Goal: Task Accomplishment & Management: Manage account settings

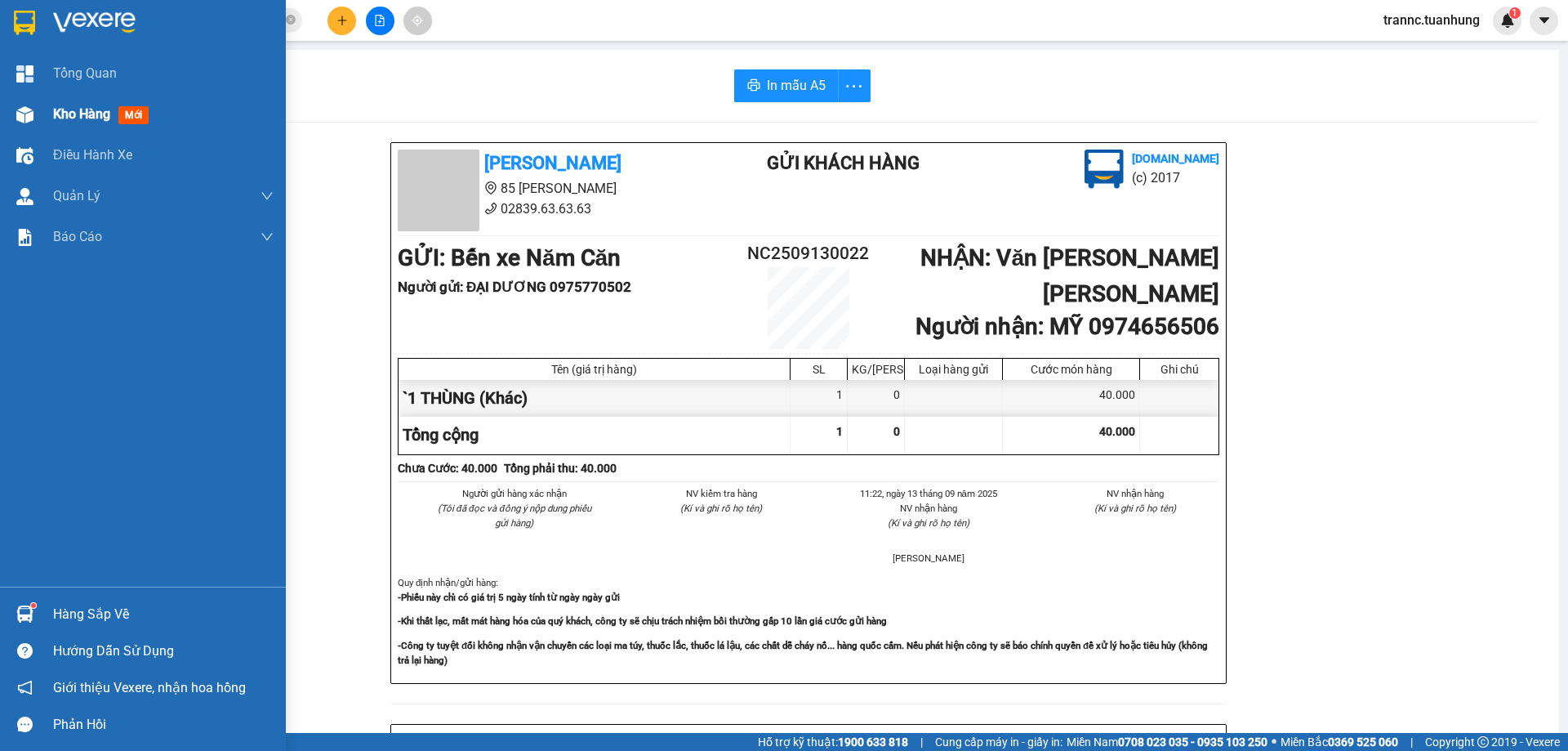
click at [64, 109] on span "Kho hàng" at bounding box center [81, 114] width 57 height 16
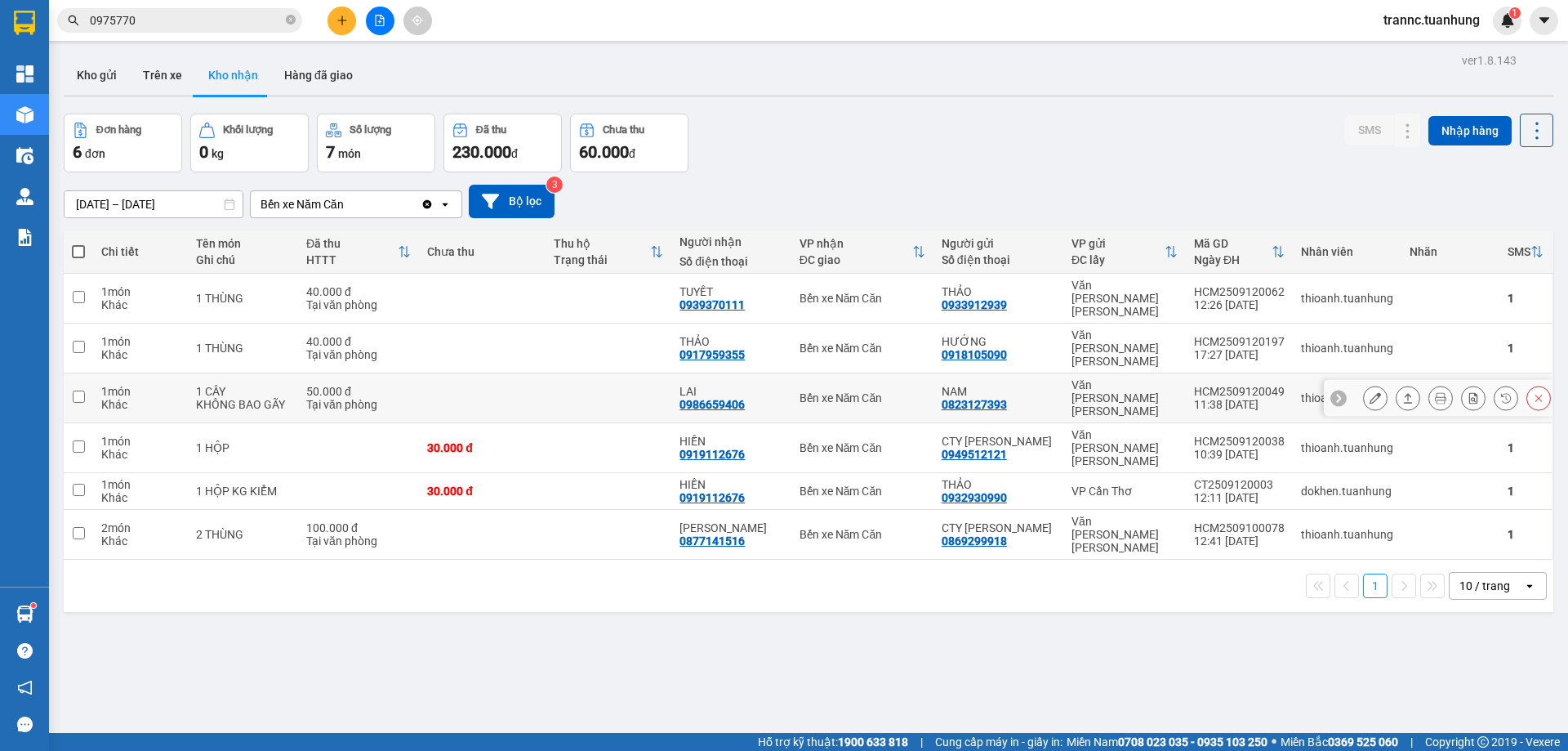
click at [79, 390] on input "checkbox" at bounding box center [78, 396] width 12 height 12
checkbox input "true"
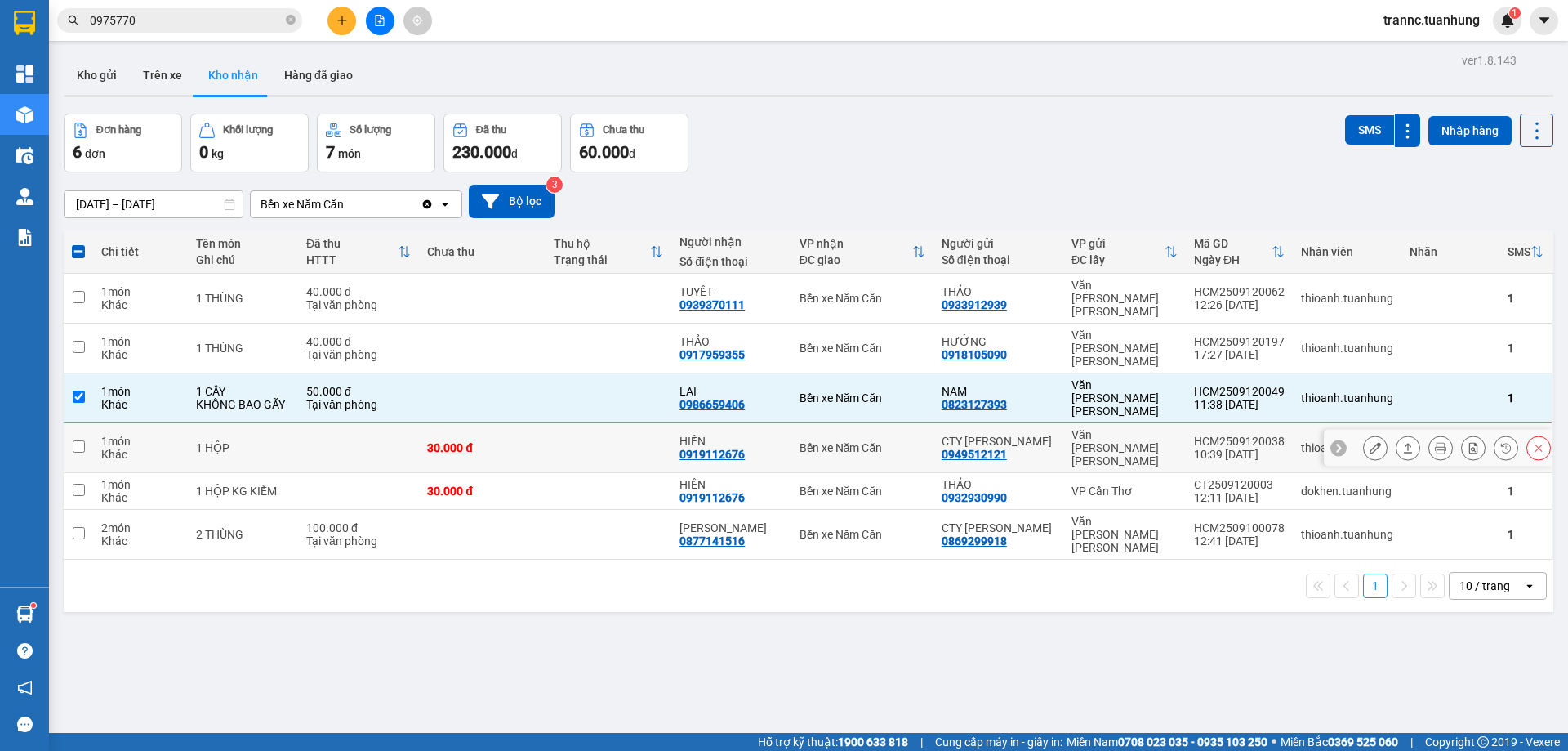
click at [76, 441] on input "checkbox" at bounding box center [78, 446] width 12 height 12
checkbox input "true"
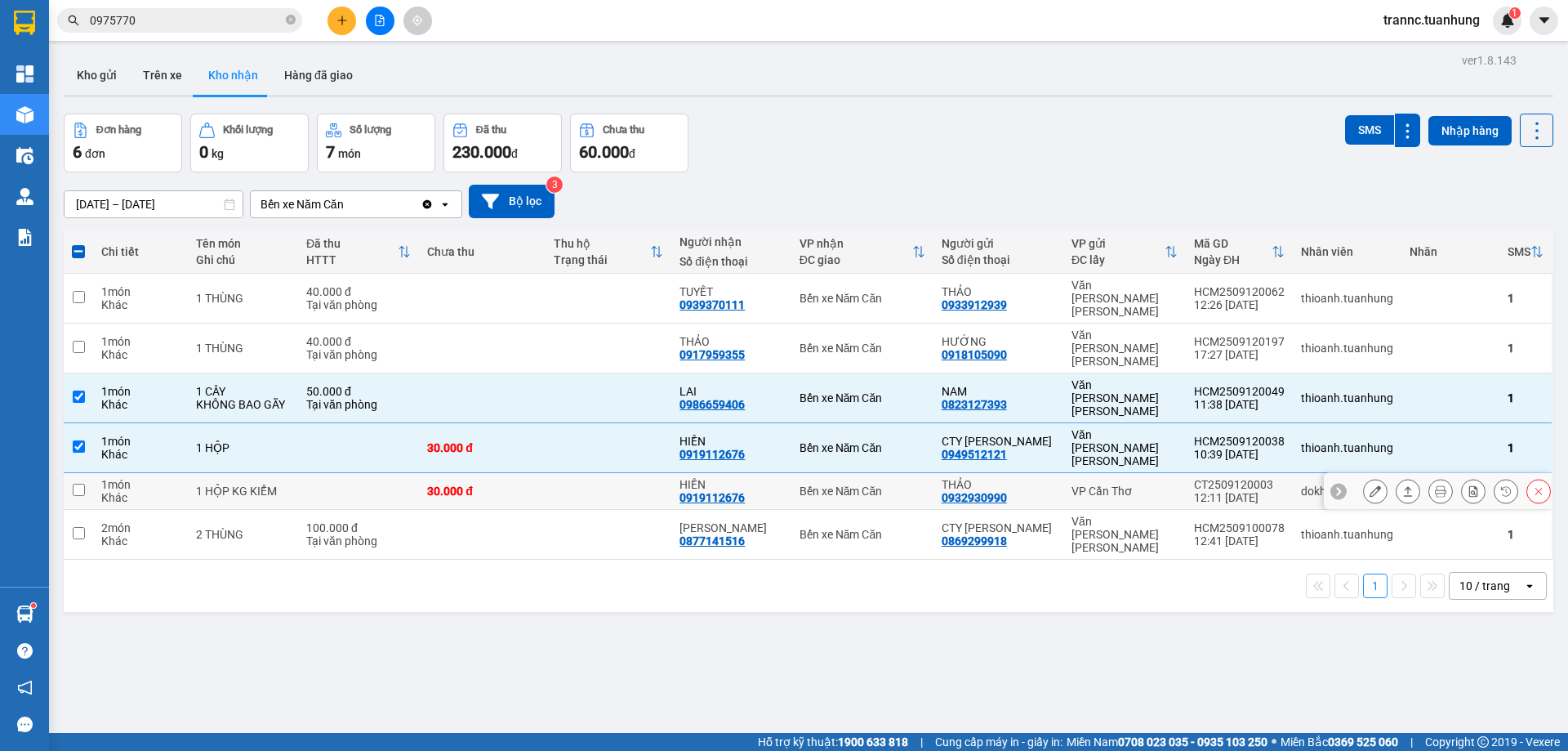
click at [81, 483] on input "checkbox" at bounding box center [78, 489] width 12 height 12
checkbox input "true"
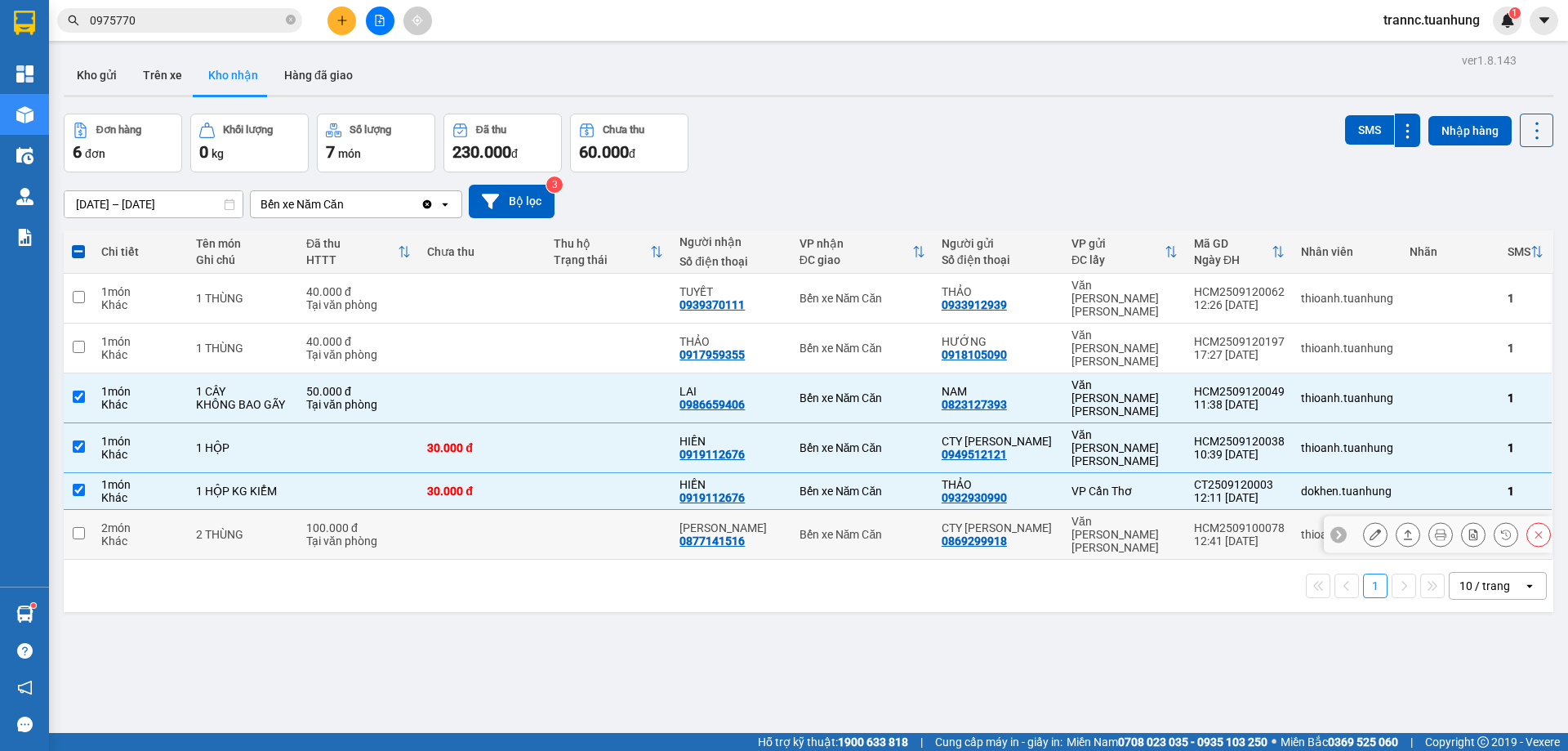
click at [79, 527] on input "checkbox" at bounding box center [78, 533] width 12 height 12
checkbox input "true"
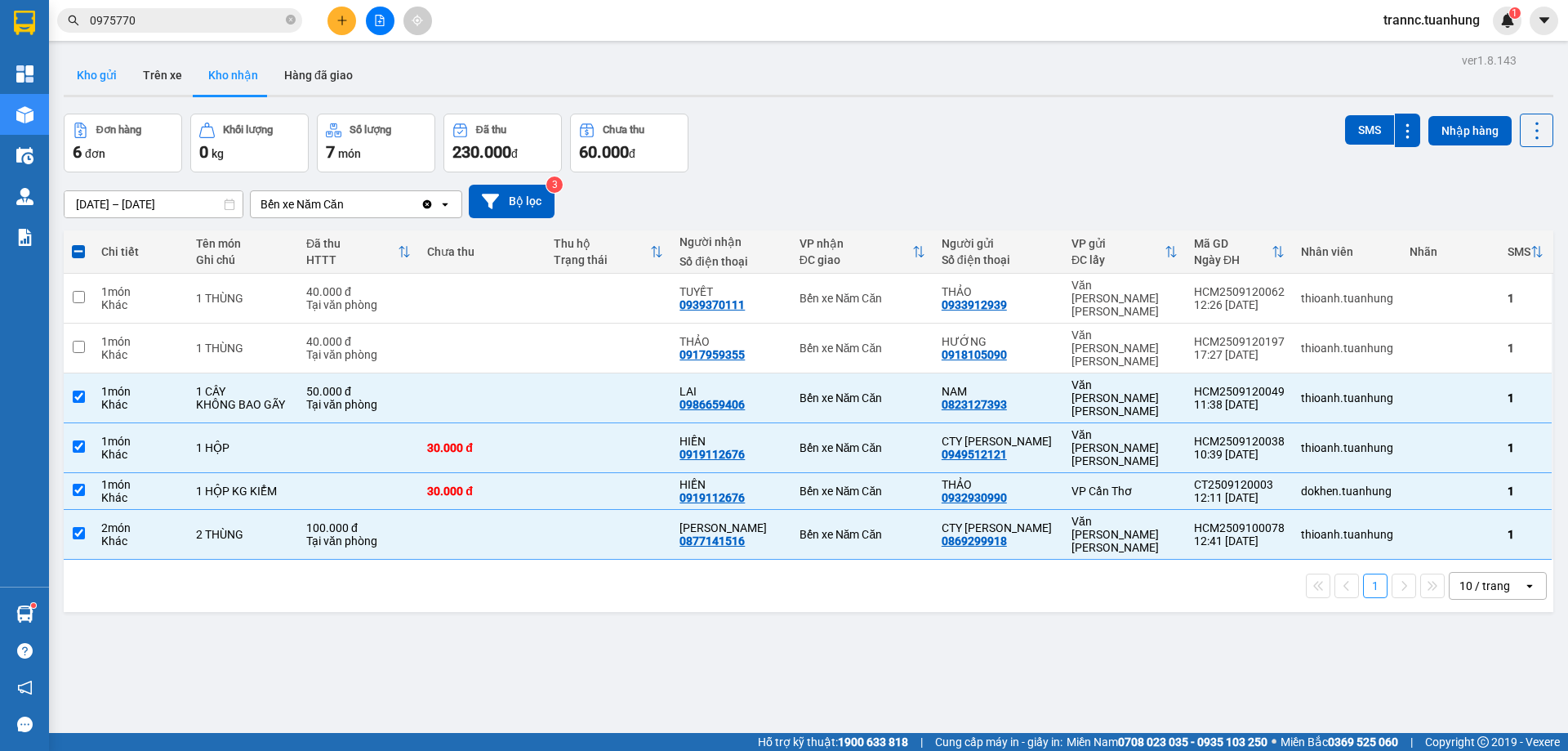
click at [70, 73] on button "Kho gửi" at bounding box center [96, 75] width 66 height 40
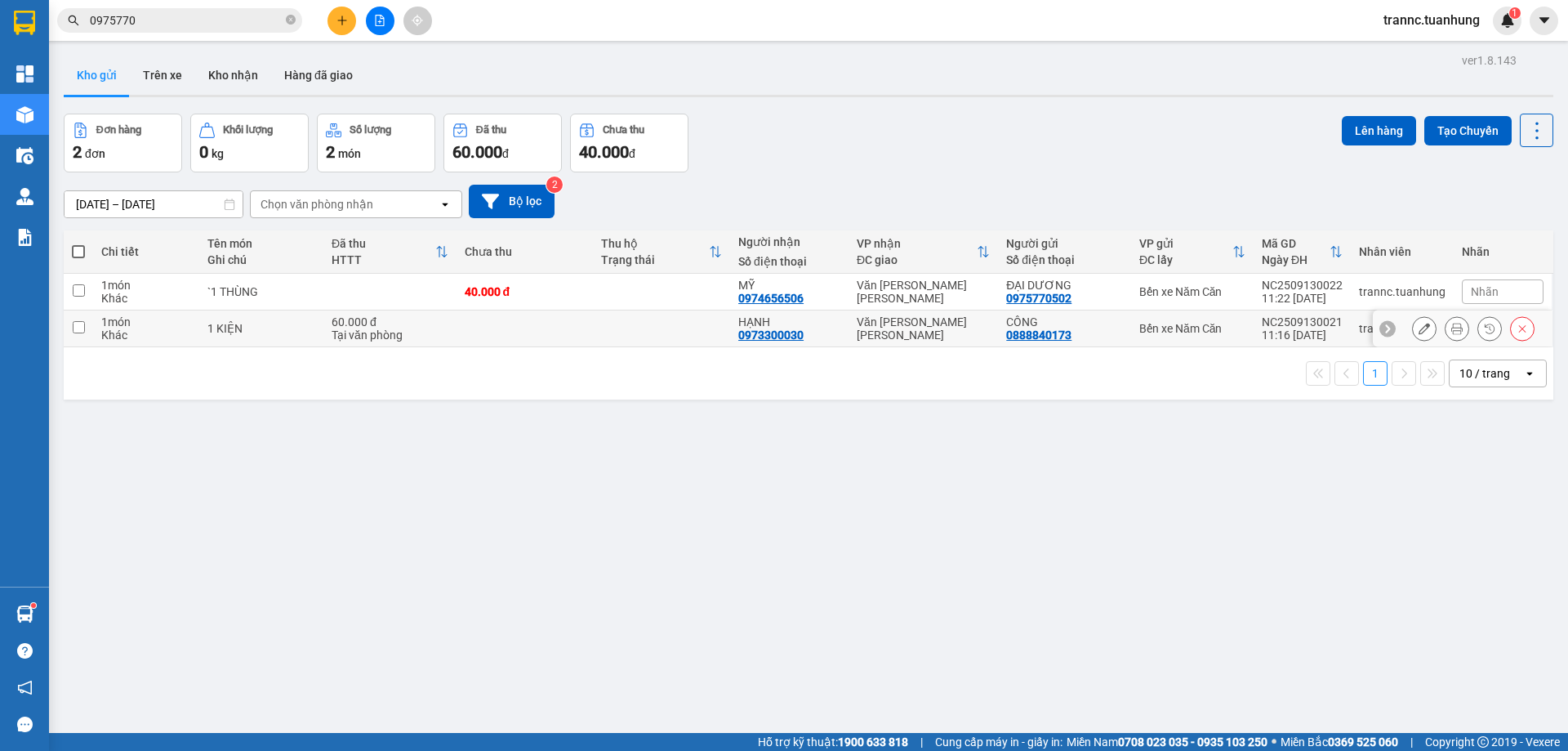
click at [83, 329] on input "checkbox" at bounding box center [78, 327] width 12 height 12
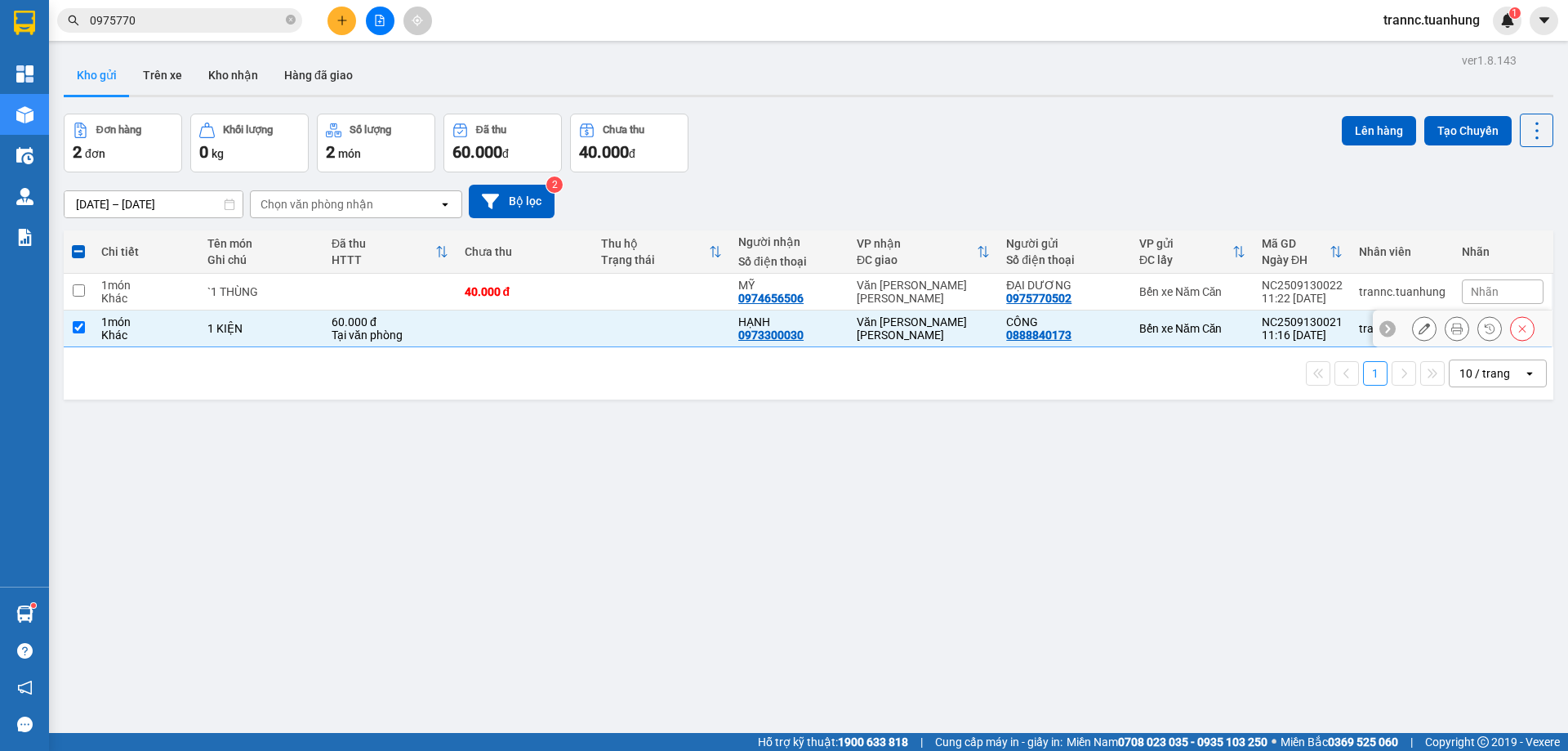
click at [75, 325] on input "checkbox" at bounding box center [78, 327] width 12 height 12
checkbox input "false"
